Goal: Check status: Check status

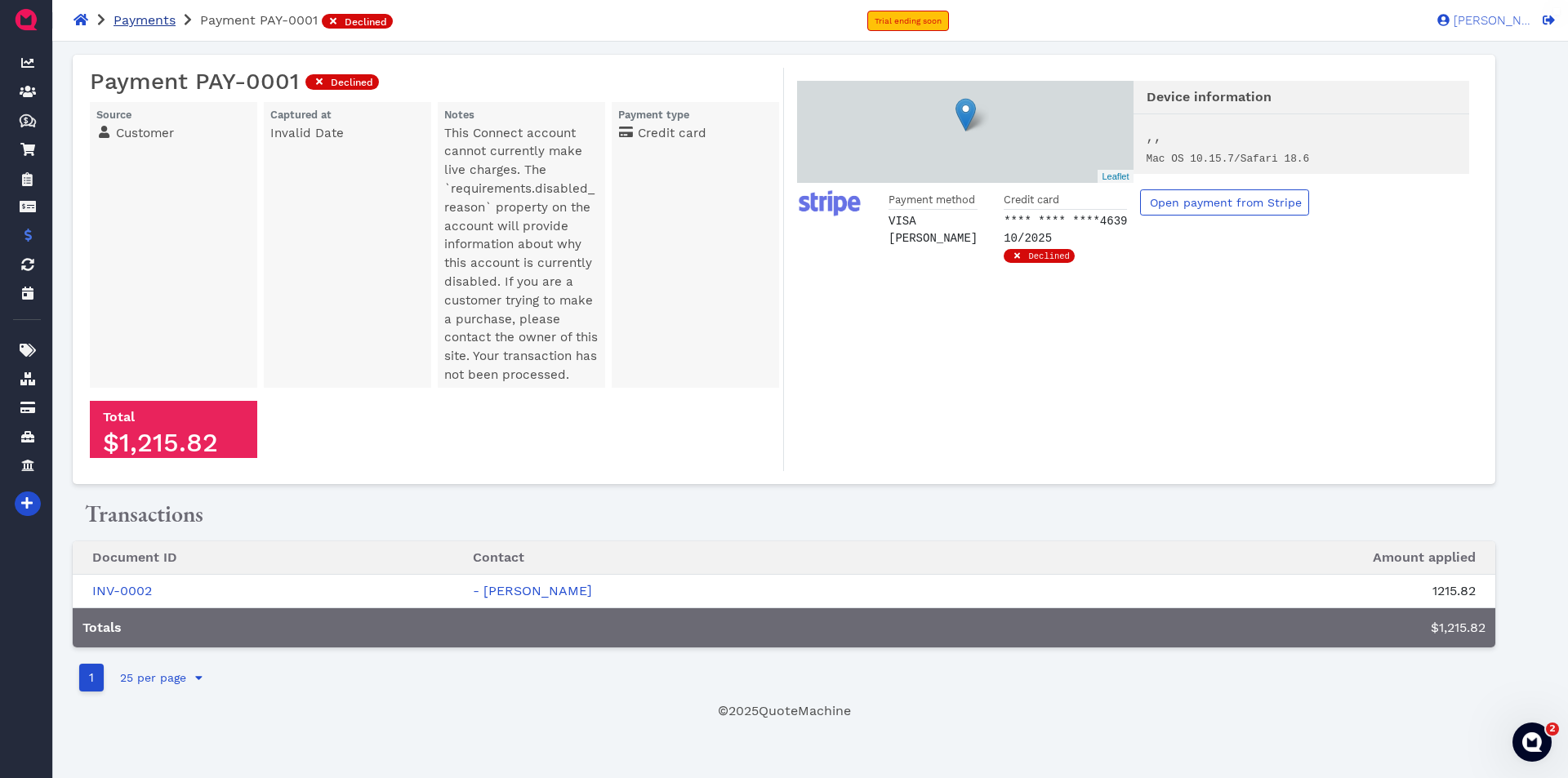
click at [141, 27] on span "Payments" at bounding box center [145, 19] width 62 height 15
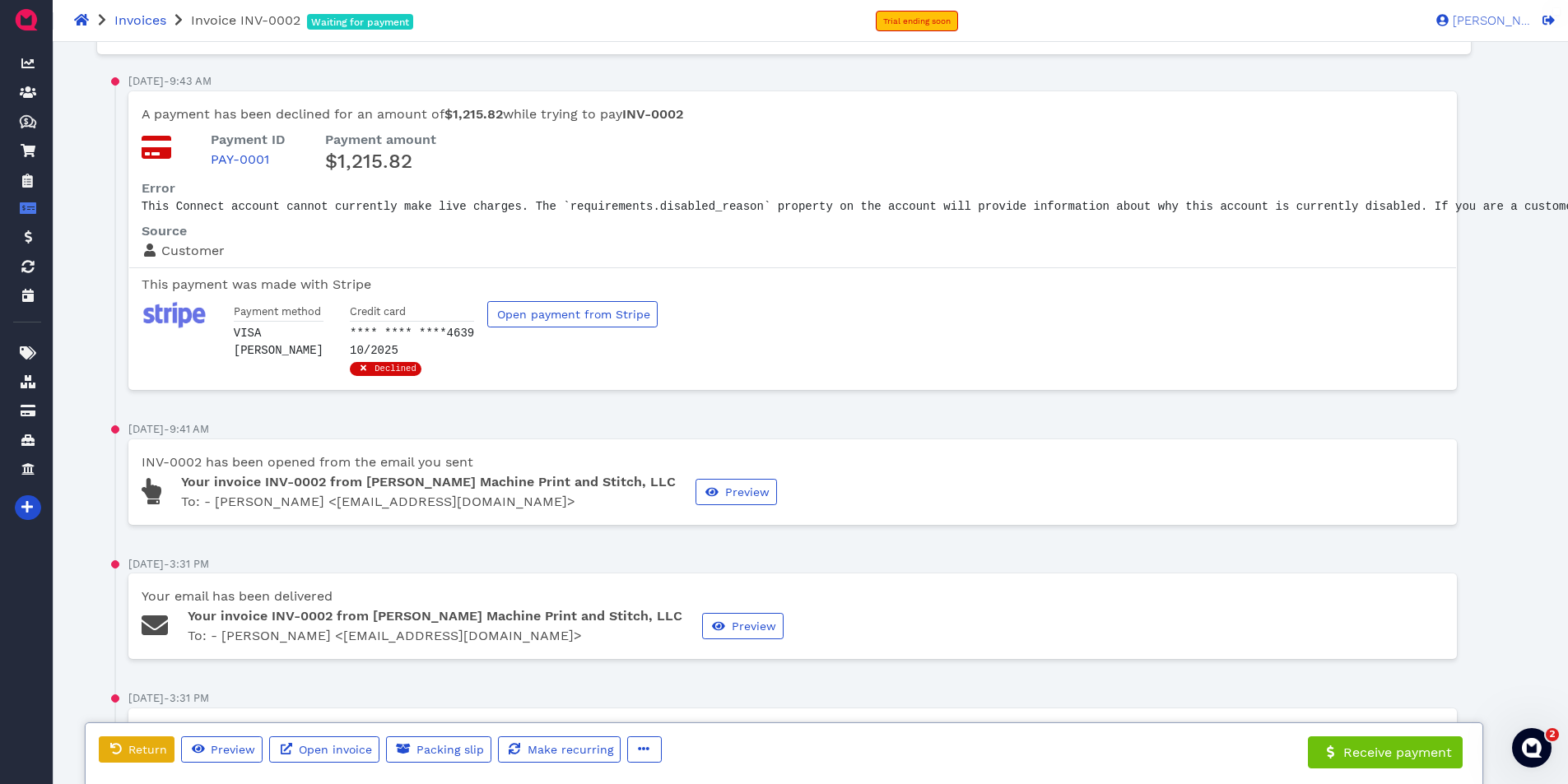
scroll to position [83, 83]
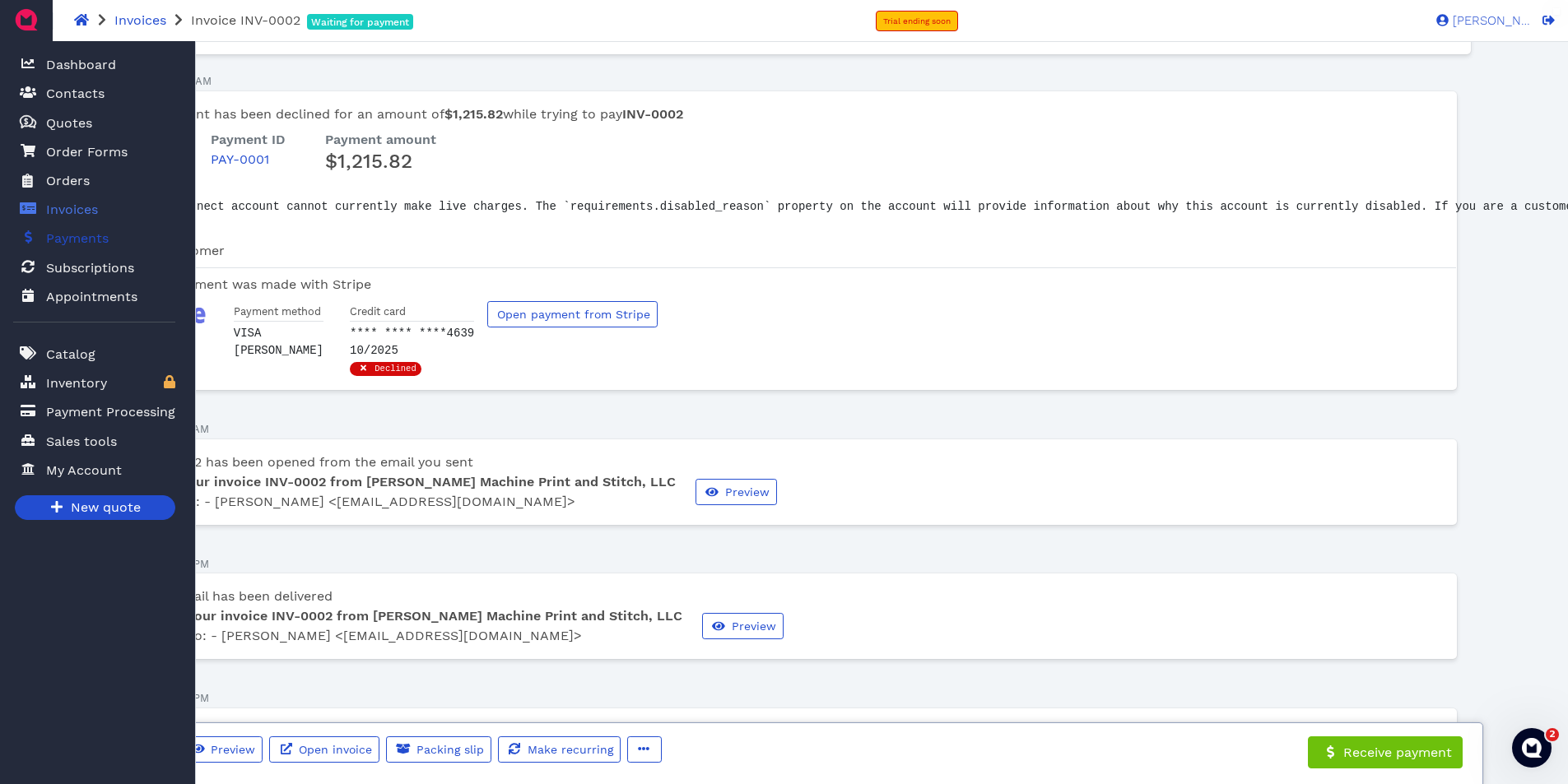
click at [80, 240] on span "Payments" at bounding box center [77, 239] width 62 height 20
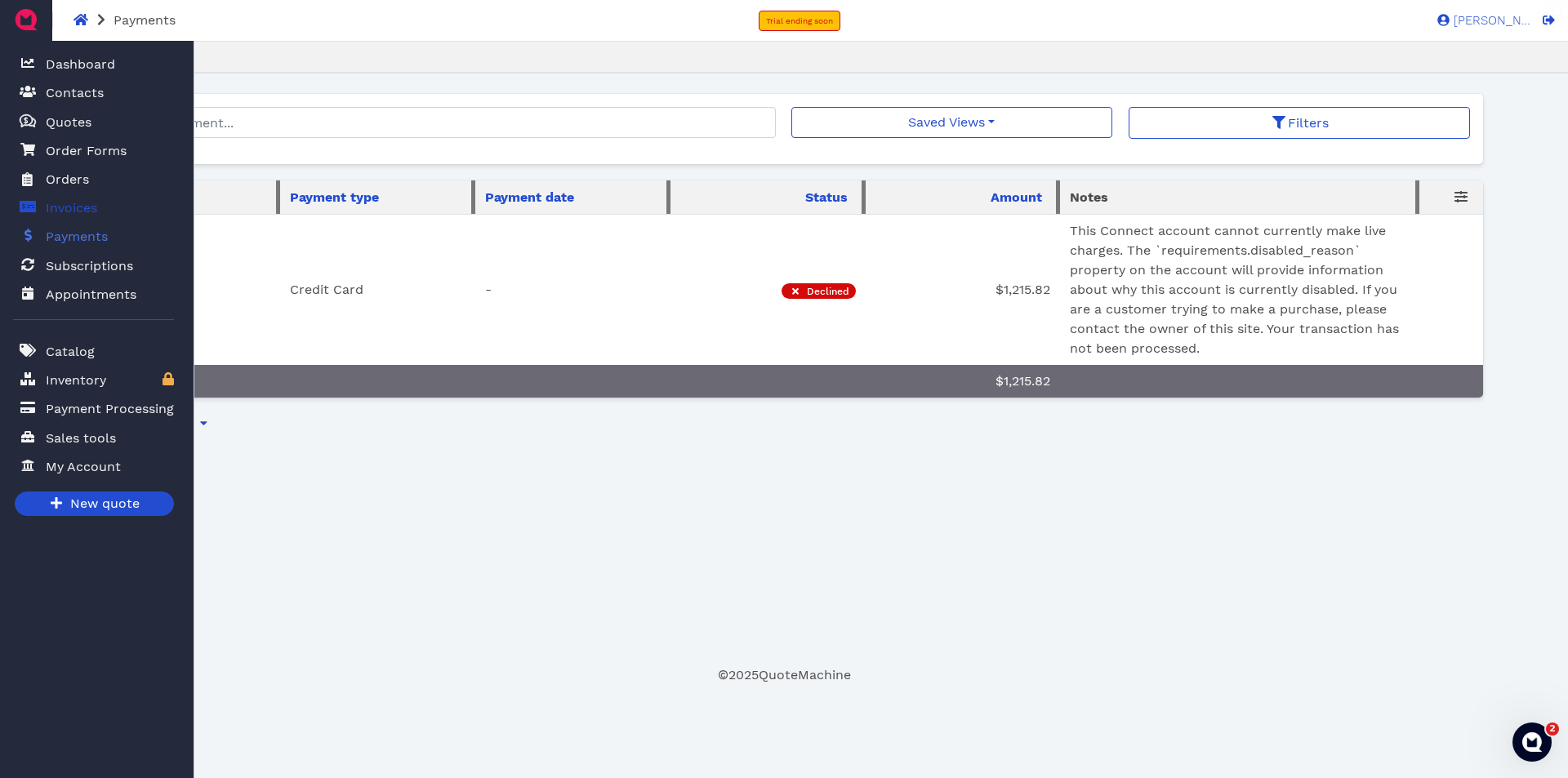
click at [78, 213] on span "Invoices" at bounding box center [71, 209] width 51 height 20
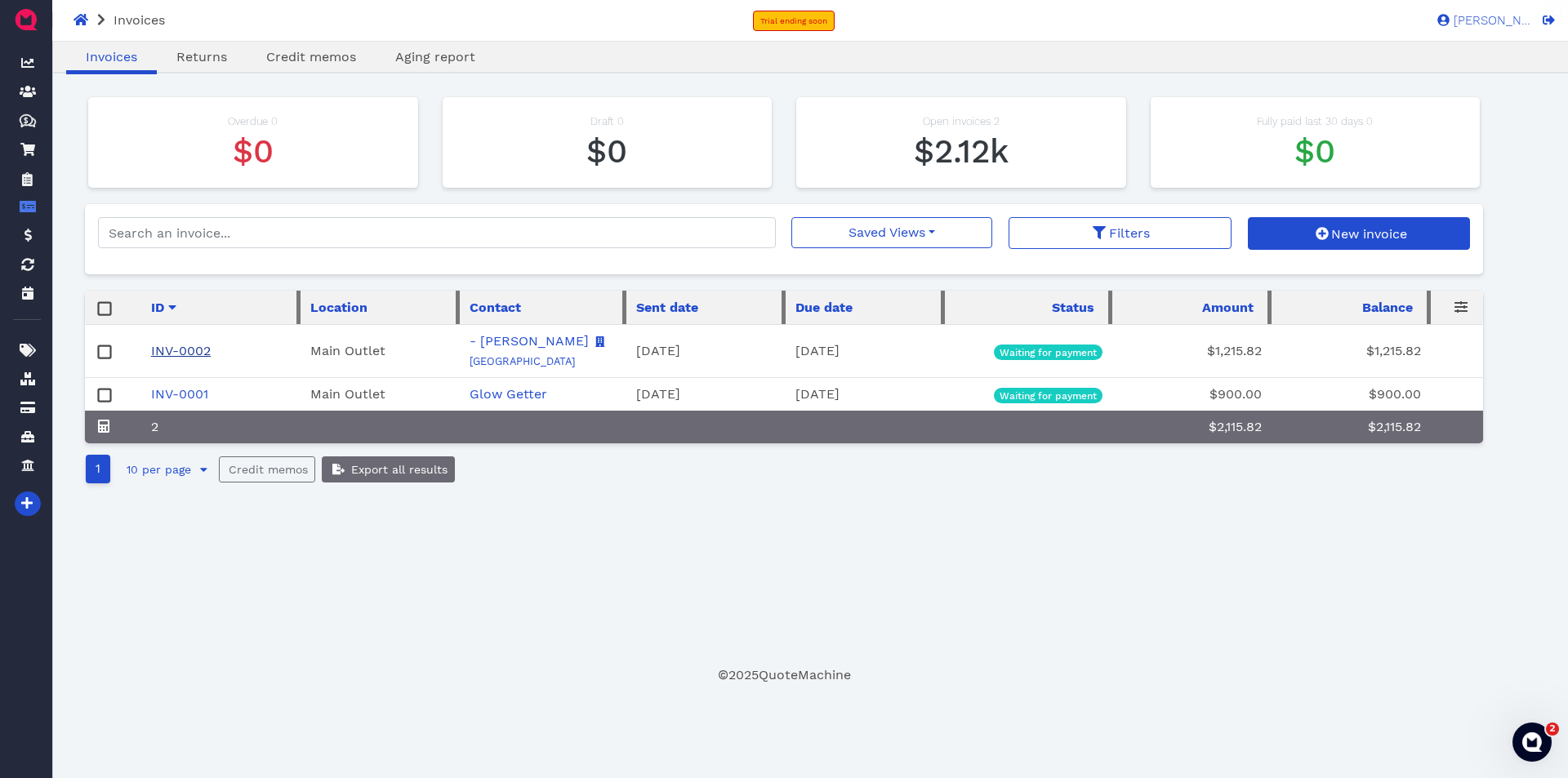
click at [200, 355] on link "INV-0002" at bounding box center [180, 351] width 59 height 15
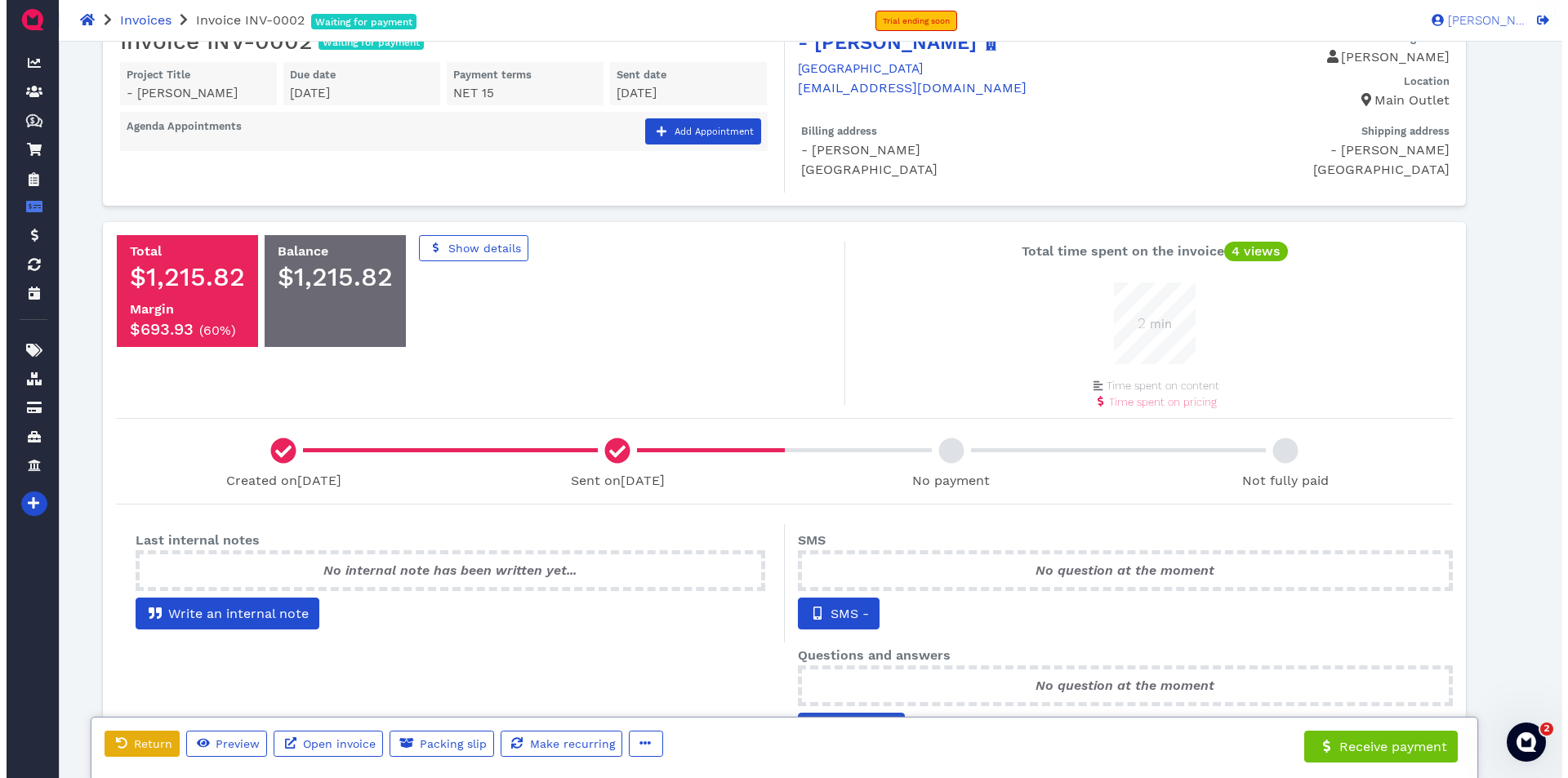
scroll to position [82, 0]
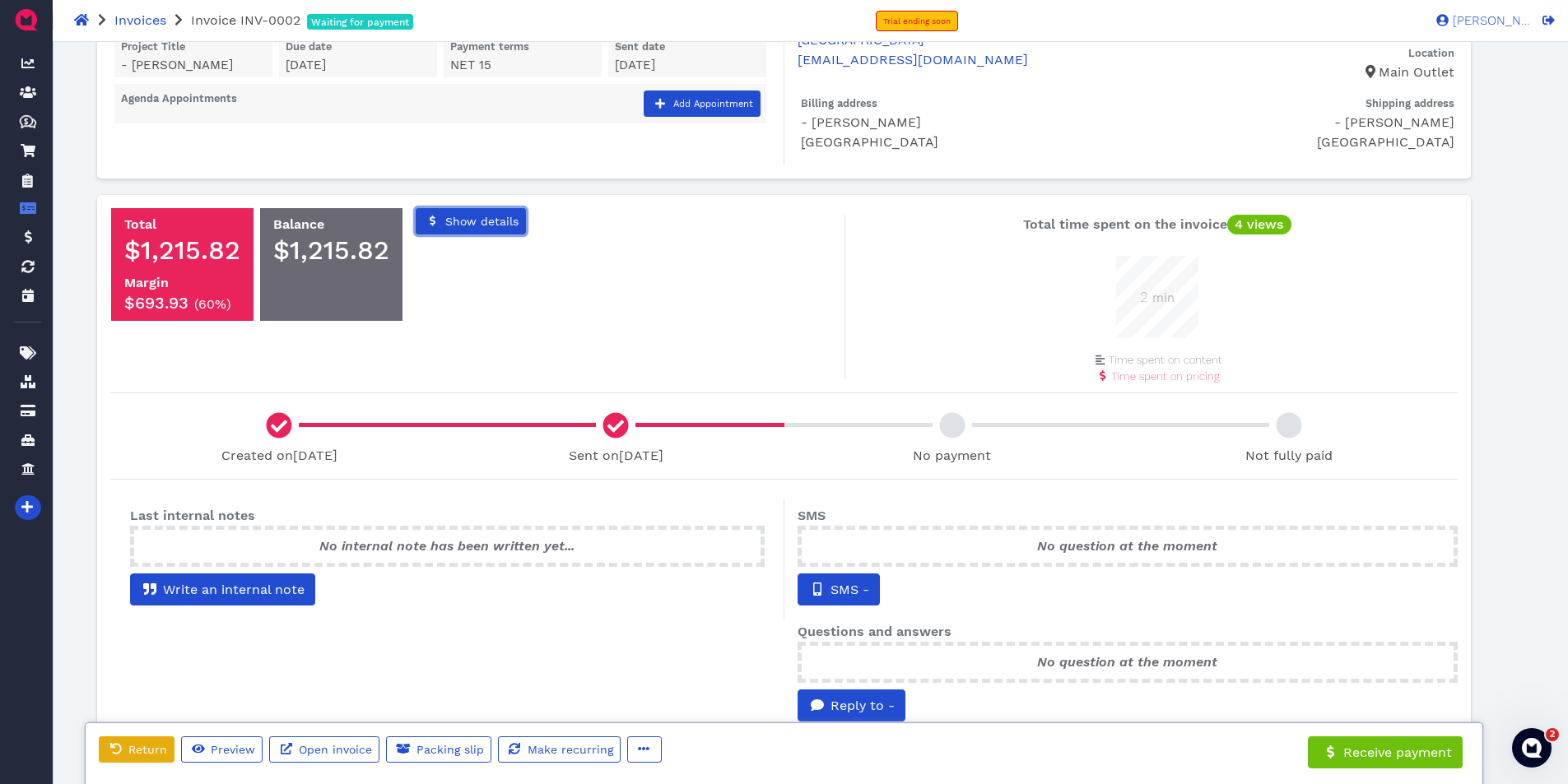
click at [465, 227] on span "Show details" at bounding box center [480, 221] width 75 height 13
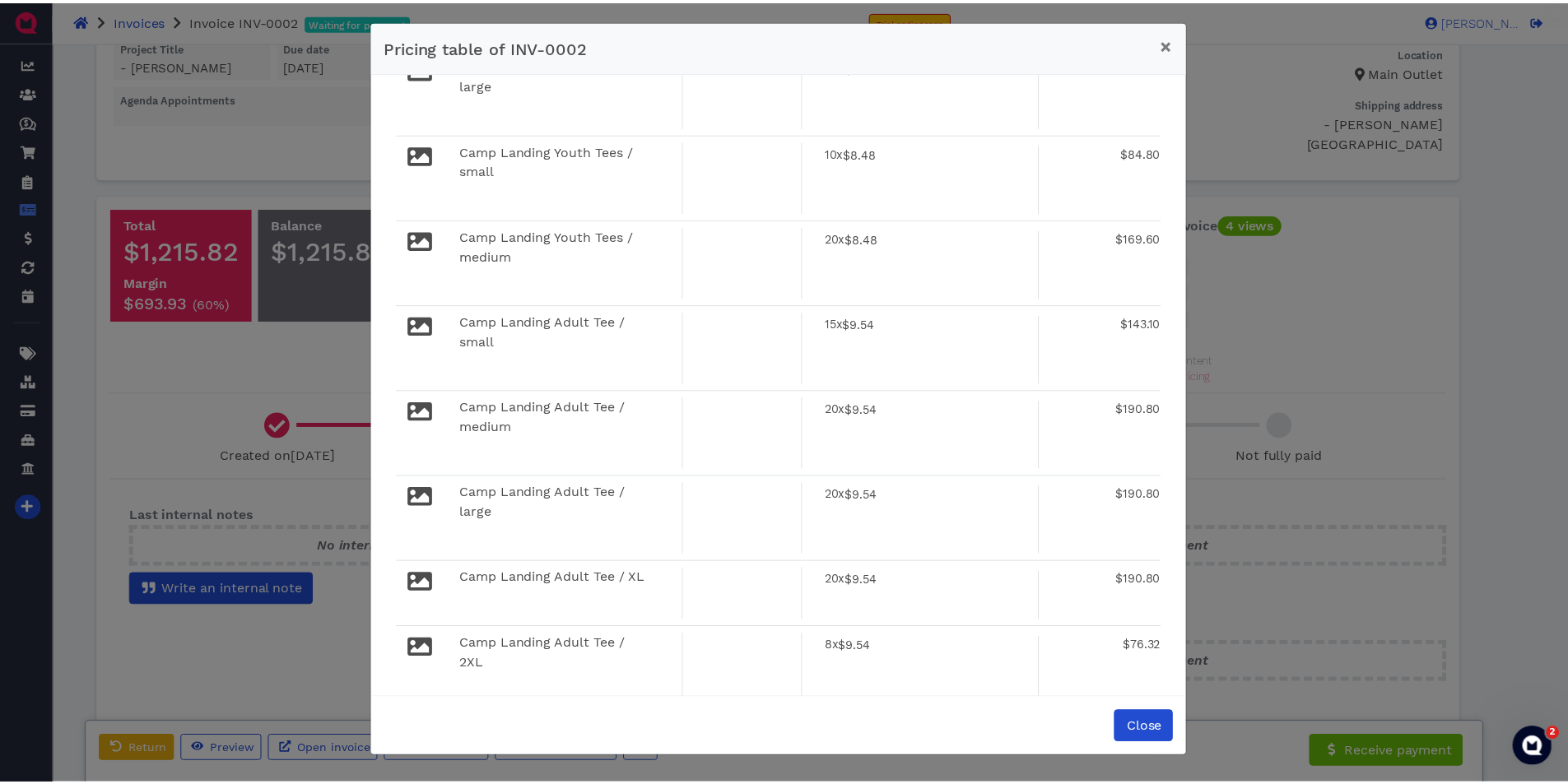
scroll to position [0, 0]
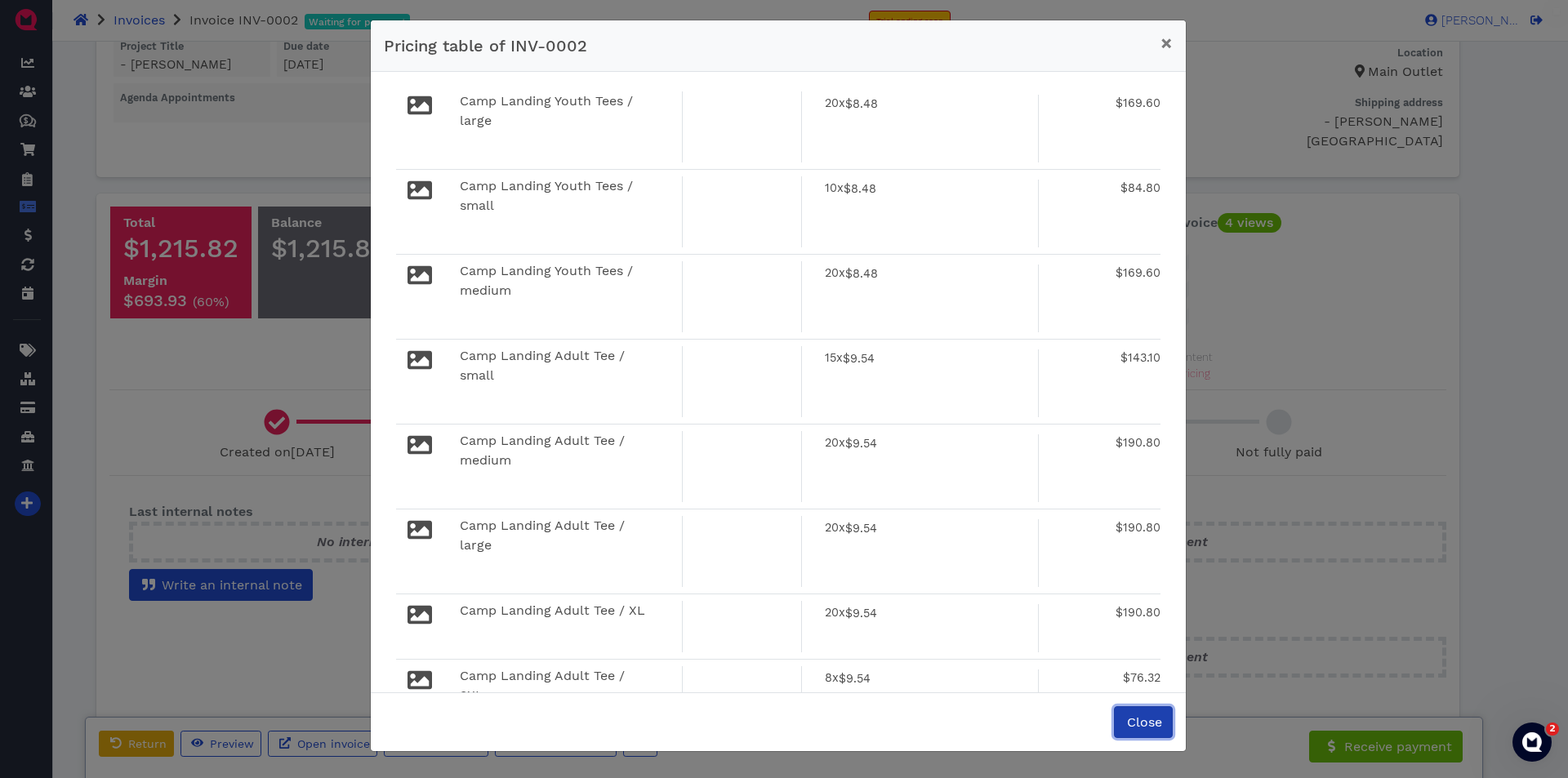
click at [1138, 715] on span "Close" at bounding box center [1143, 722] width 37 height 15
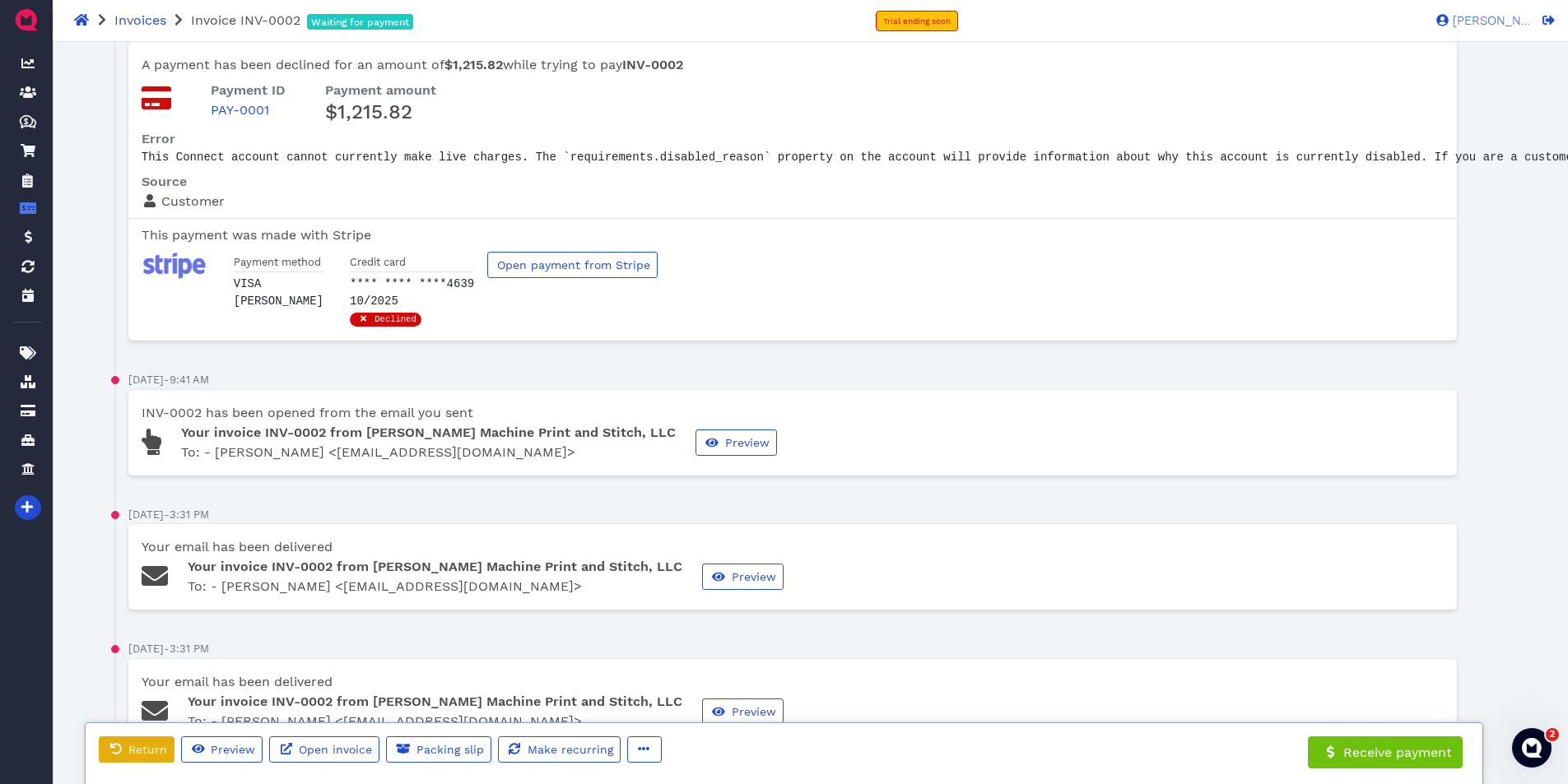
scroll to position [1152, 0]
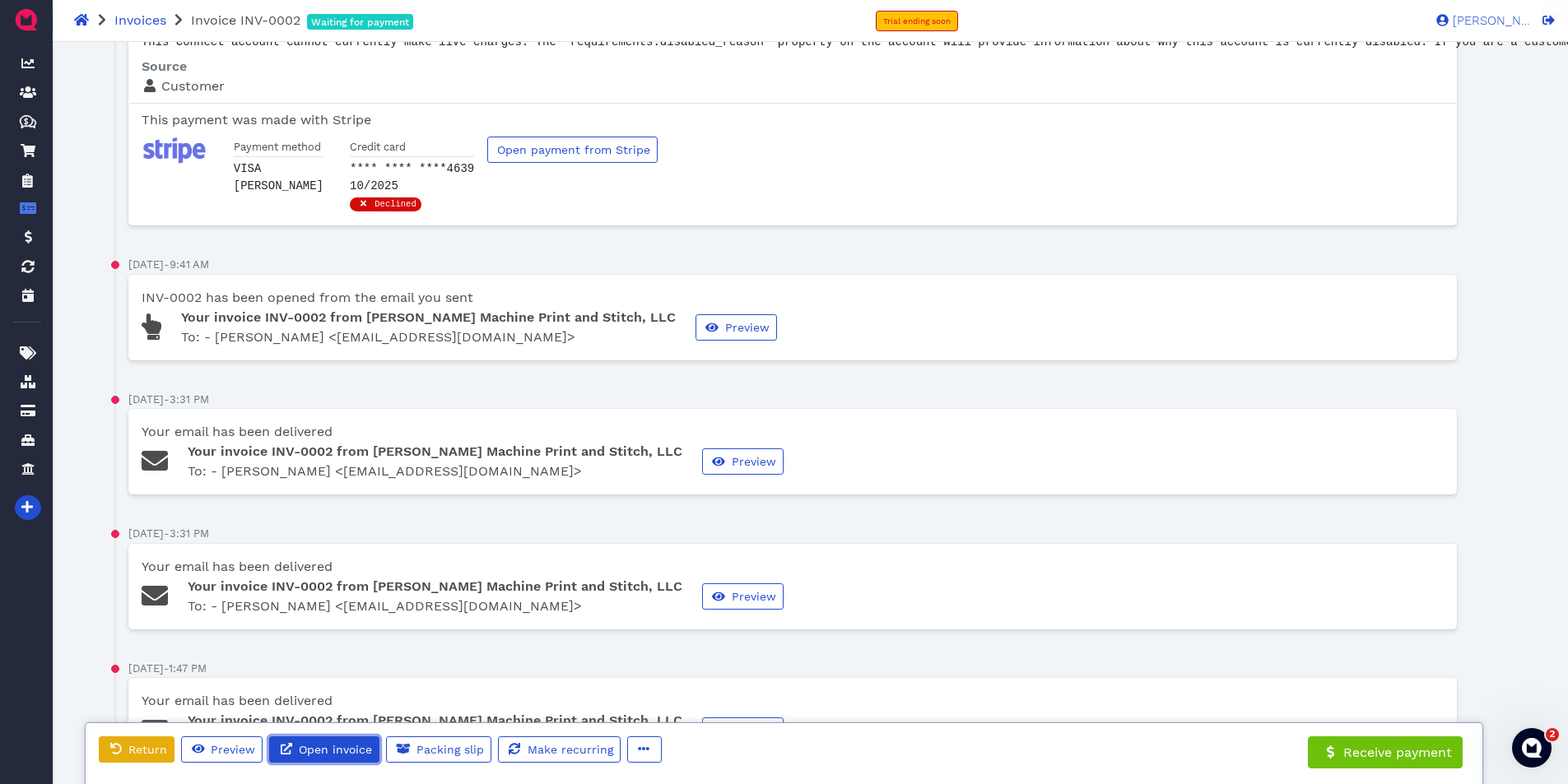
click at [330, 748] on span "Open invoice" at bounding box center [334, 750] width 75 height 13
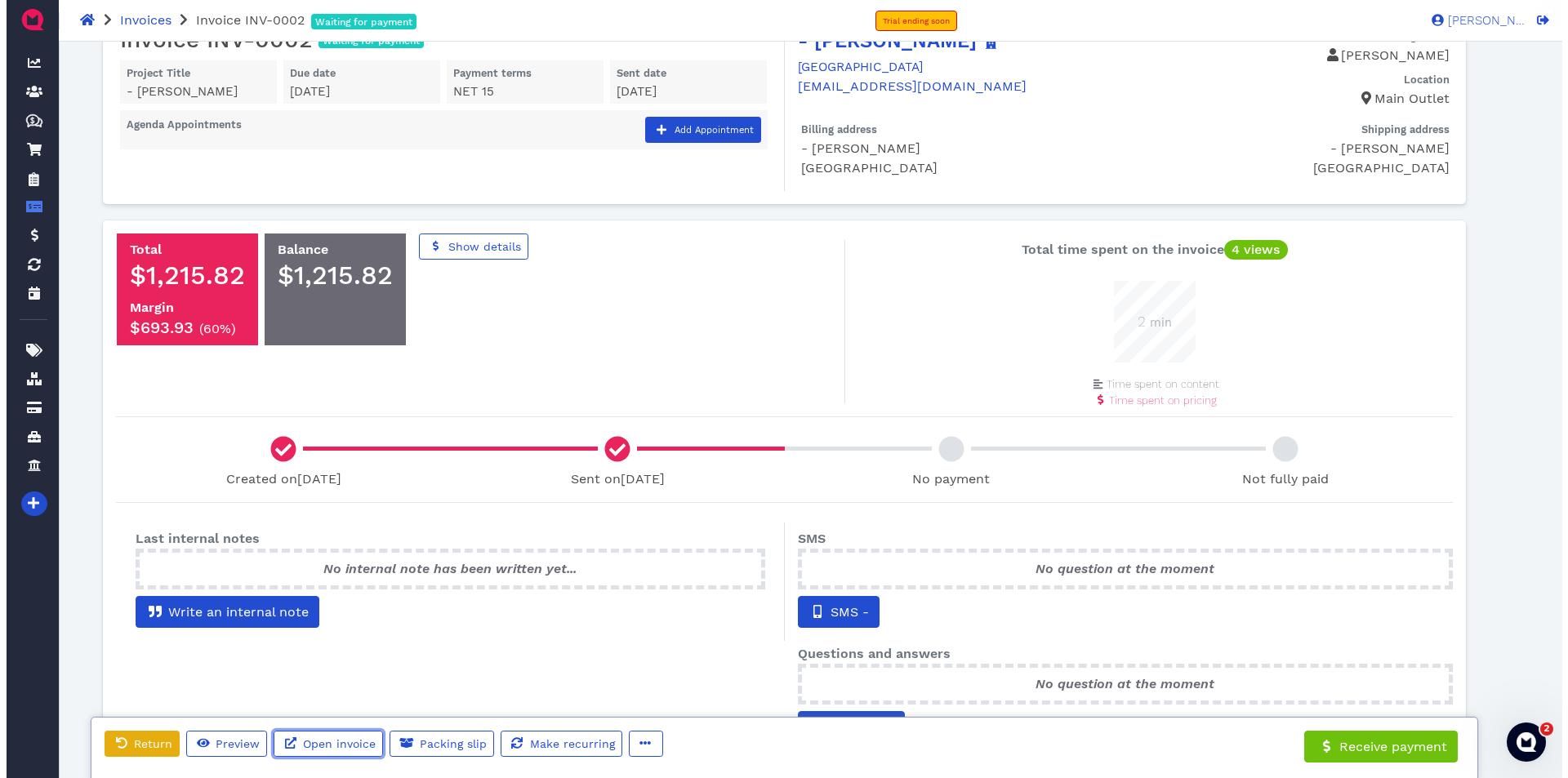
scroll to position [0, 0]
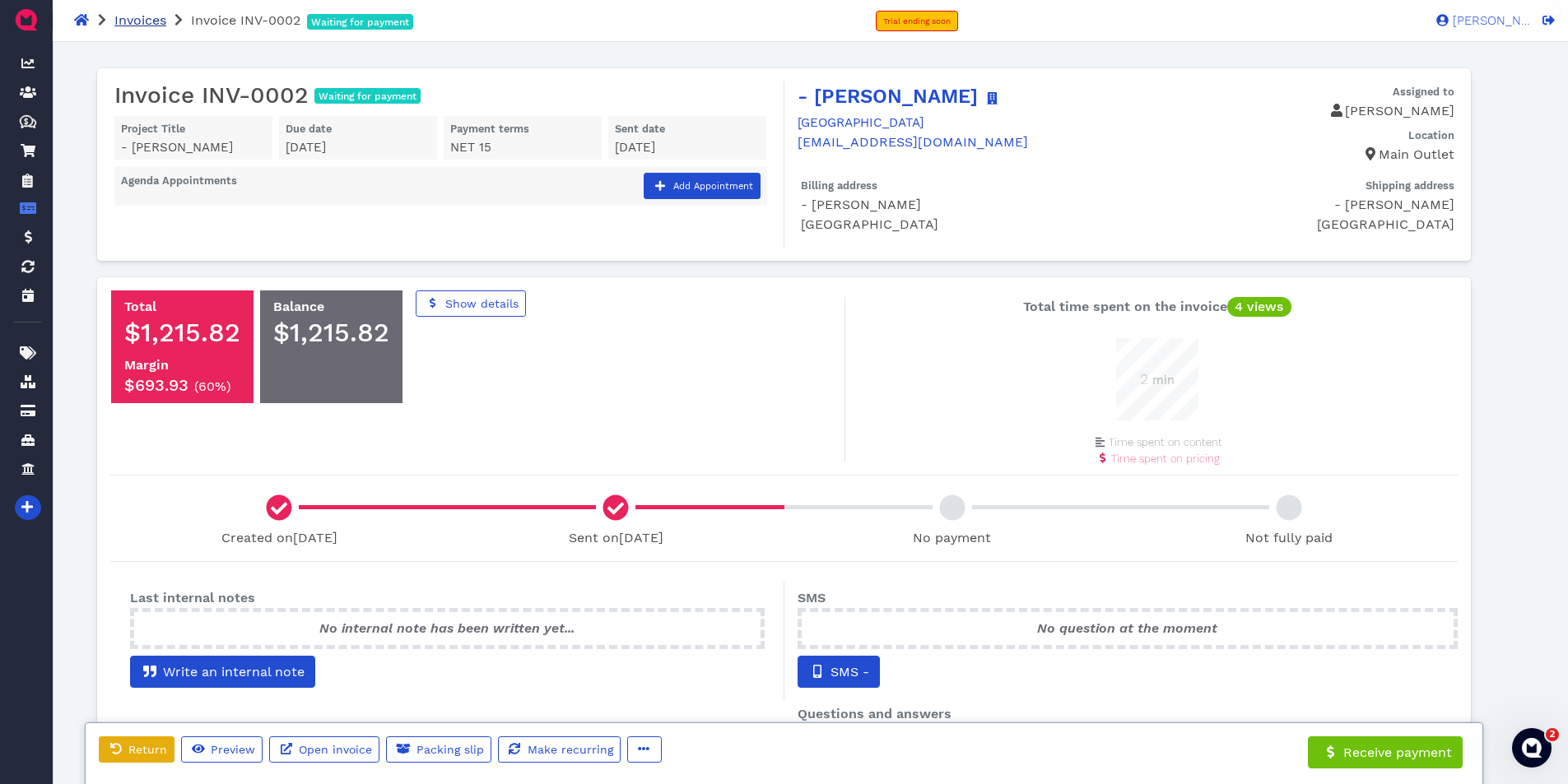
click at [143, 19] on span "Invoices" at bounding box center [140, 19] width 51 height 16
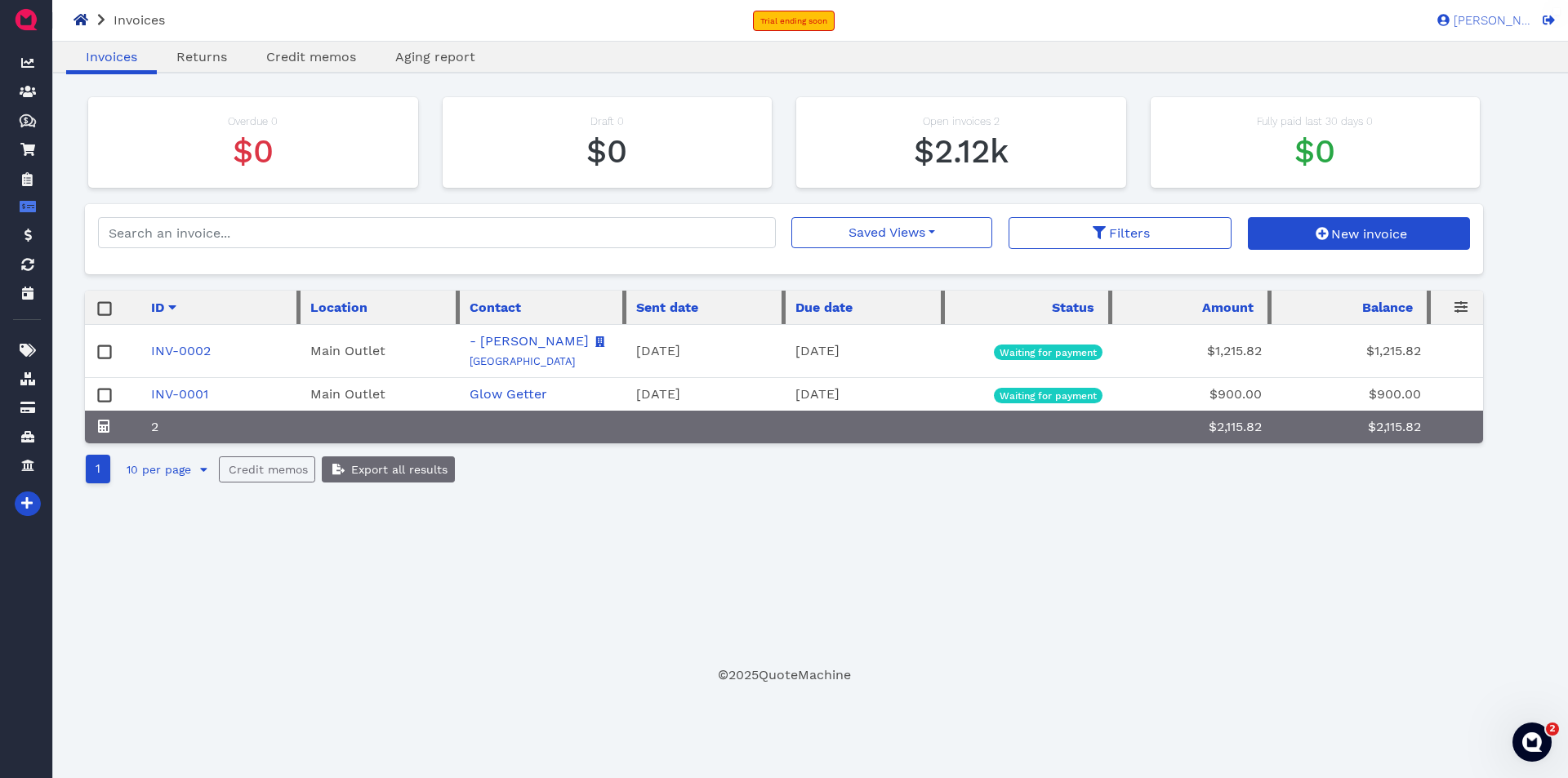
click at [77, 22] on icon at bounding box center [81, 19] width 15 height 12
